Goal: Communication & Community: Answer question/provide support

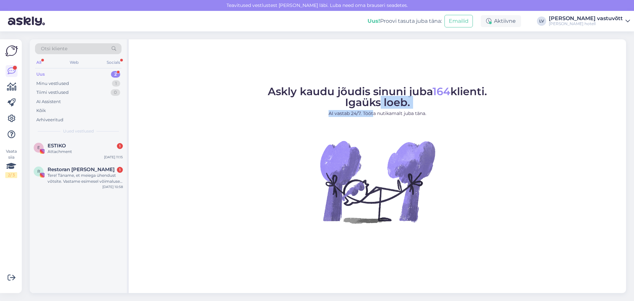
click at [45, 77] on div "Uus 2" at bounding box center [78, 74] width 86 height 9
click at [72, 142] on div "E ESTIKO 1 Attachment [DATE] 11:15" at bounding box center [78, 150] width 97 height 24
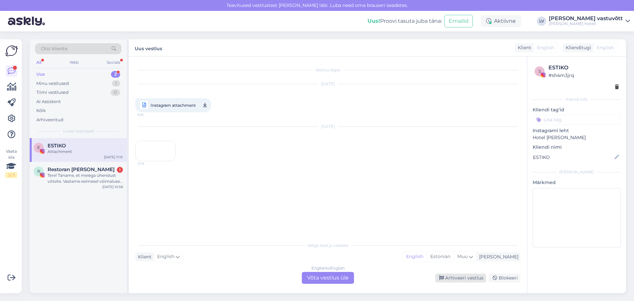
click at [469, 280] on div "Arhiveeri vestlus" at bounding box center [460, 277] width 51 height 9
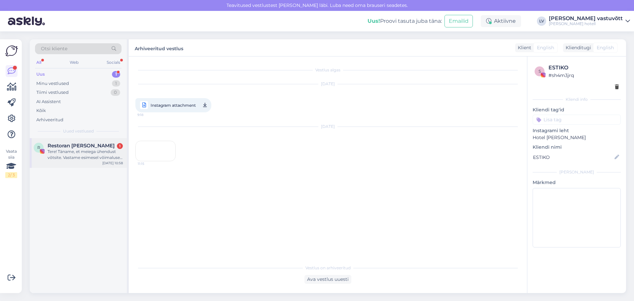
click at [74, 155] on div "Tere! Täname, et meiega ühendust võtsite. Vastame esimesel võimalusel. Laudu on…" at bounding box center [85, 155] width 75 height 12
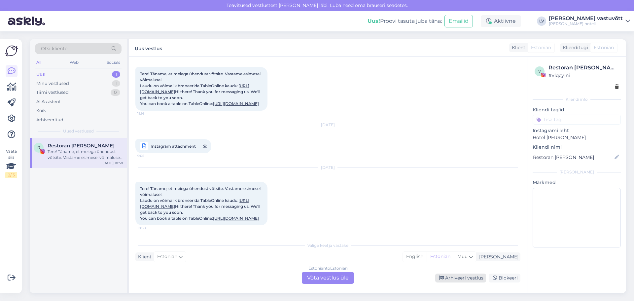
click at [455, 278] on div "Arhiveeri vestlus" at bounding box center [460, 277] width 51 height 9
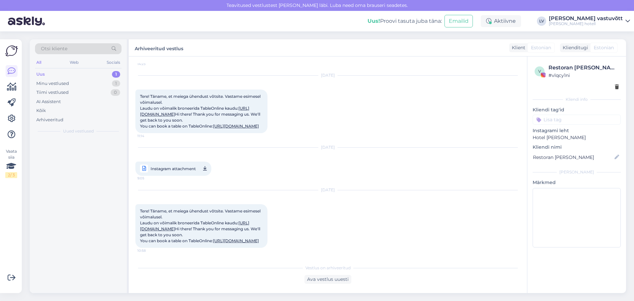
scroll to position [848, 0]
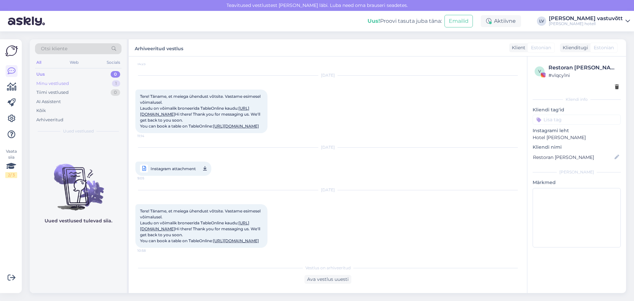
click at [81, 84] on div "Minu vestlused 1" at bounding box center [78, 83] width 86 height 9
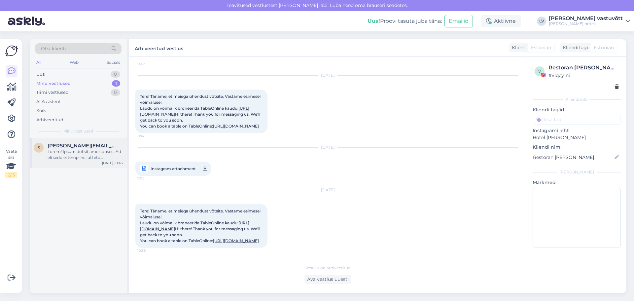
click at [99, 156] on div at bounding box center [85, 155] width 75 height 12
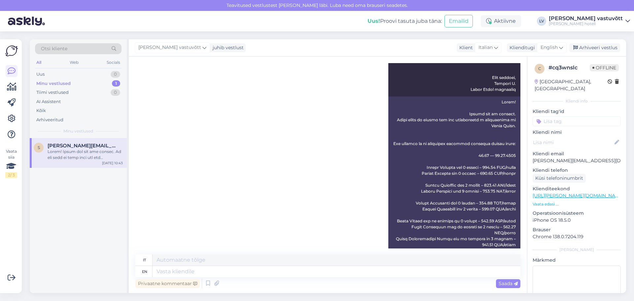
scroll to position [457, 0]
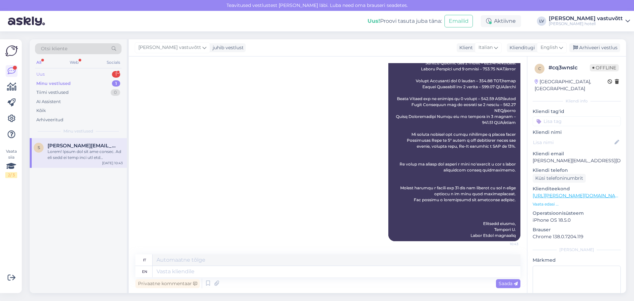
click at [80, 73] on div "Uus 1" at bounding box center [78, 74] width 86 height 9
click at [76, 155] on div "Tere! [PERSON_NAME] [PERSON_NAME], mul peaks olema tänaseks broneeritud üks ruu…" at bounding box center [85, 155] width 75 height 12
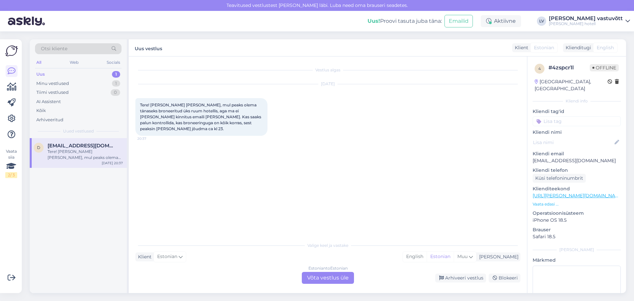
scroll to position [0, 0]
click at [69, 247] on div "d [EMAIL_ADDRESS][DOMAIN_NAME] Tere! [PERSON_NAME] [PERSON_NAME], mul peaks ole…" at bounding box center [78, 215] width 97 height 155
click at [314, 281] on div "Estonian to Estonian Võta vestlus üle" at bounding box center [328, 278] width 52 height 12
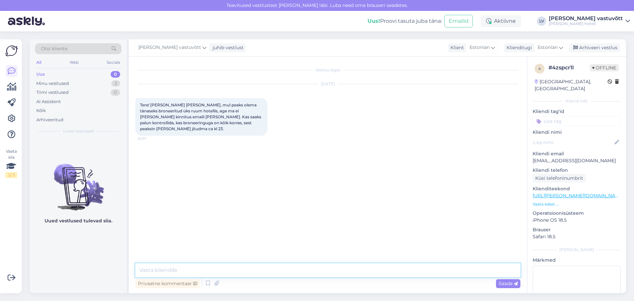
click at [206, 269] on textarea at bounding box center [327, 270] width 385 height 14
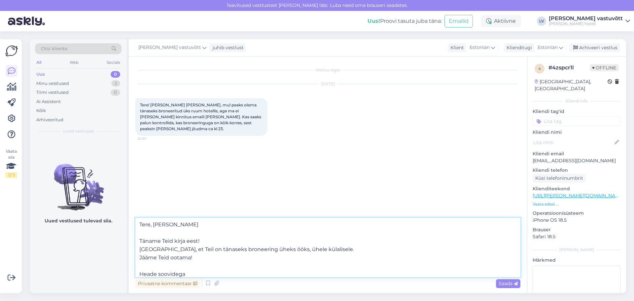
type textarea "Tere, [PERSON_NAME] Täname Teid kirja eest! [GEOGRAPHIC_DATA], et Teil on tänas…"
type input "Ka"
click at [206, 269] on textarea "Tere, [PERSON_NAME] Täname Teid kirja eest! [GEOGRAPHIC_DATA], et Teil on tänas…" at bounding box center [327, 247] width 385 height 59
click at [188, 274] on textarea "Tere, [PERSON_NAME] Täname Teid kirja eest! [GEOGRAPHIC_DATA], et Teil on tänas…" at bounding box center [327, 247] width 385 height 59
type textarea "Tere, [PERSON_NAME] Täname Teid kirja eest! [GEOGRAPHIC_DATA], et Teil on tänas…"
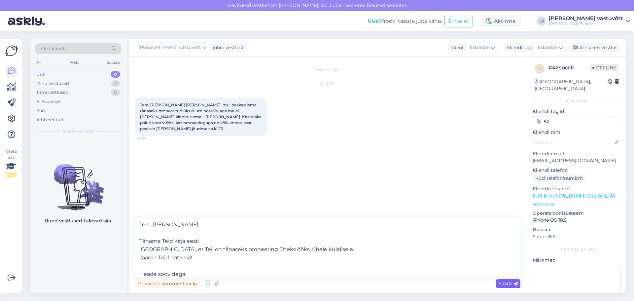
click at [509, 283] on span "Saada" at bounding box center [507, 283] width 19 height 6
